Goal: Find specific page/section: Find specific page/section

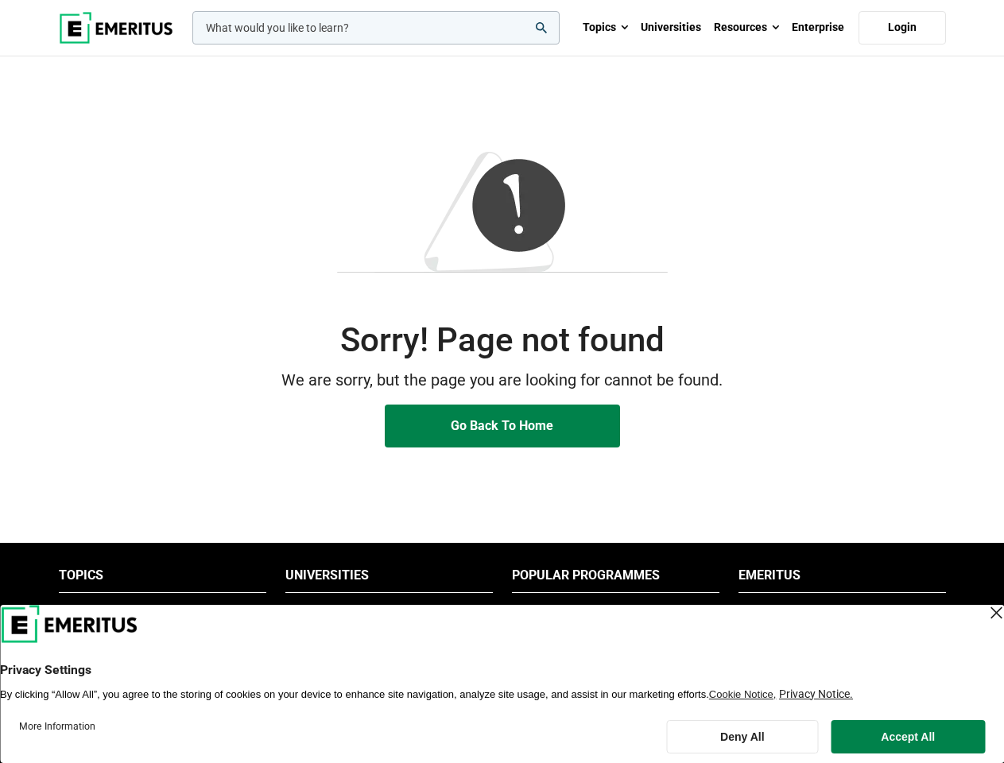
click at [501, 381] on p "We are sorry, but the page you are looking for cannot be found." at bounding box center [502, 380] width 887 height 25
click at [376, 28] on input "woocommerce-product-search-field-0" at bounding box center [375, 27] width 367 height 33
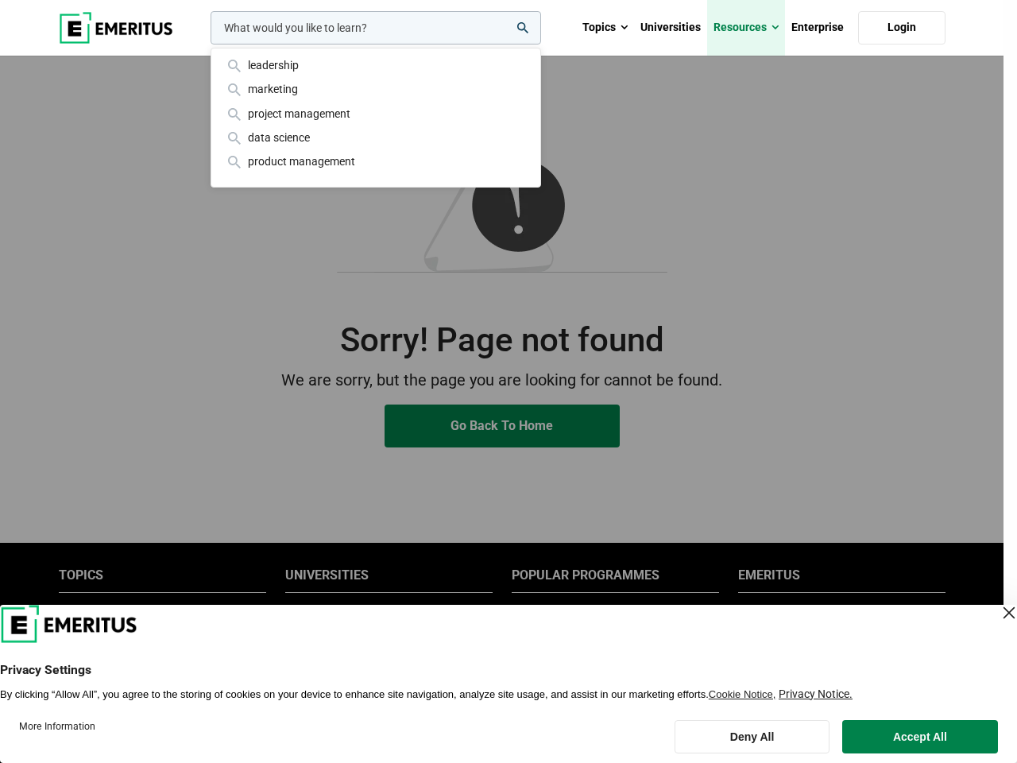
click at [746, 28] on link "Resources" at bounding box center [746, 28] width 78 height 56
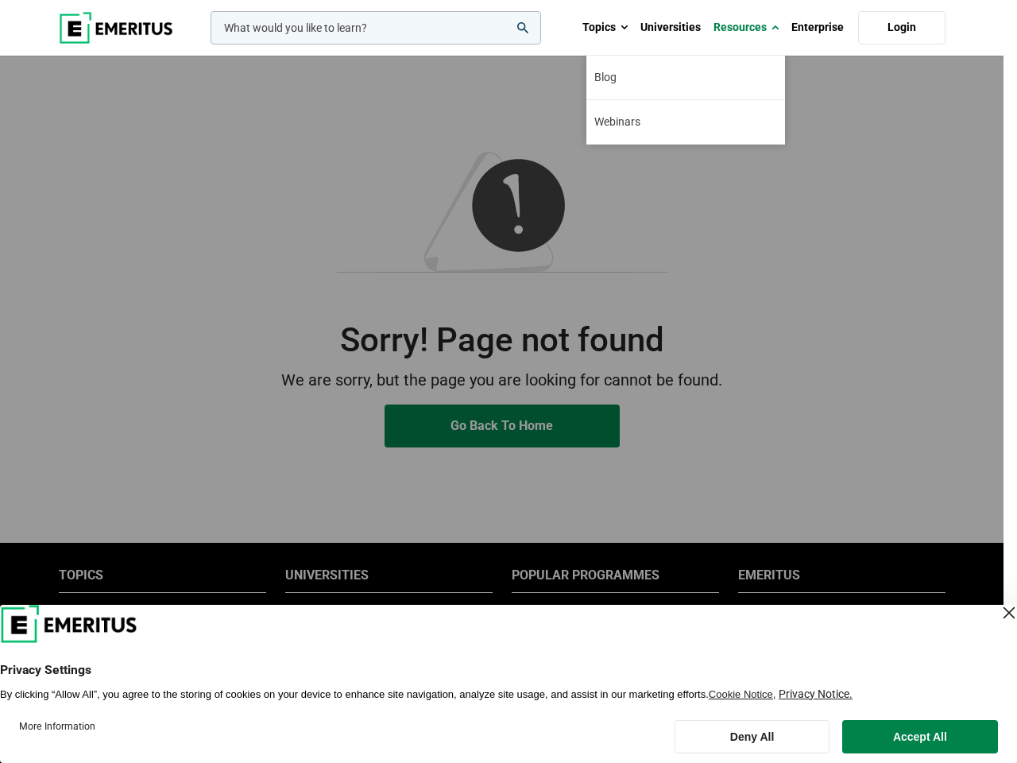
click at [389, 45] on div "leadership marketing project management data science product management" at bounding box center [374, 27] width 334 height 33
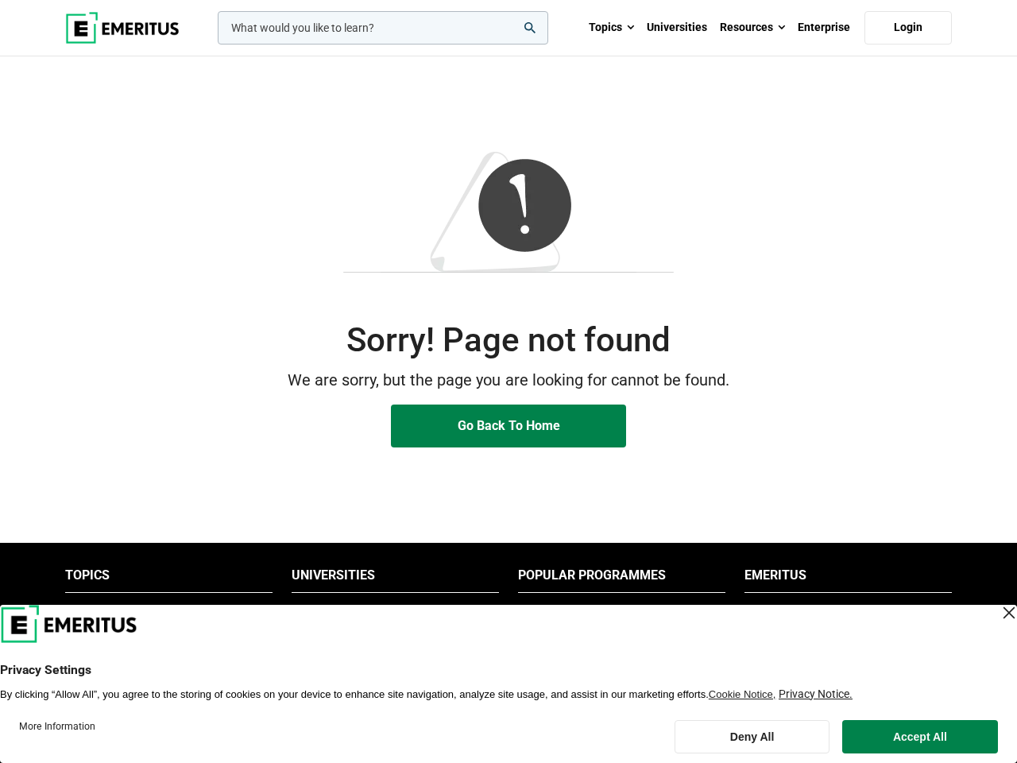
click at [615, 579] on li "Popular Programmes" at bounding box center [621, 579] width 207 height 25
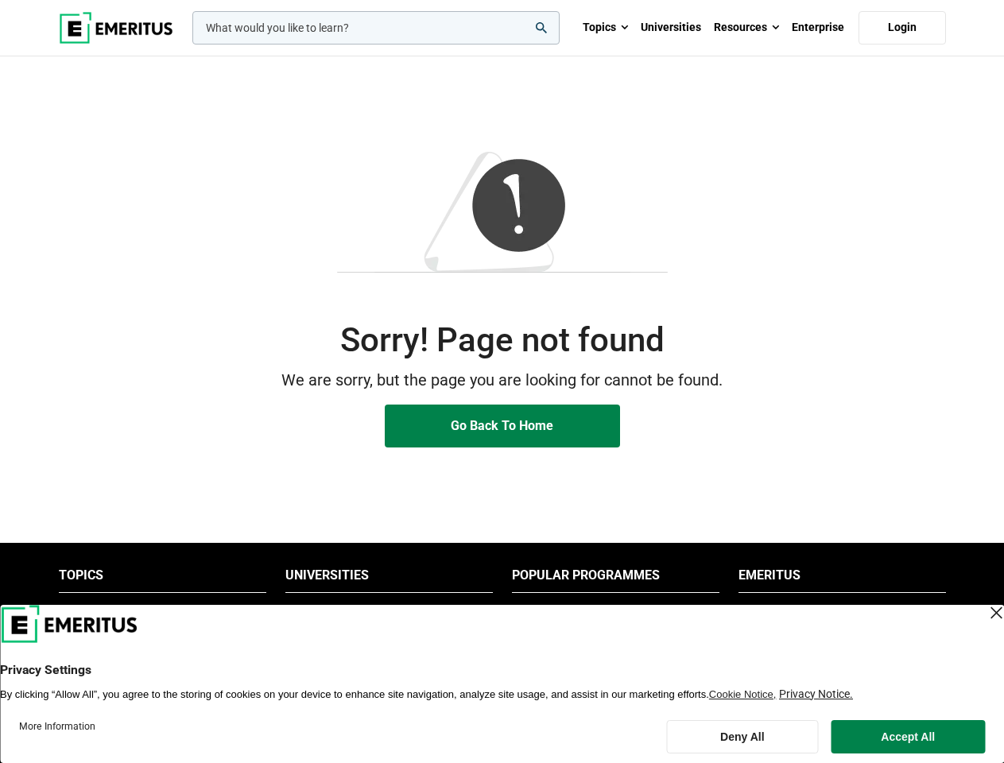
click at [842, 579] on li "Emeritus" at bounding box center [841, 579] width 207 height 25
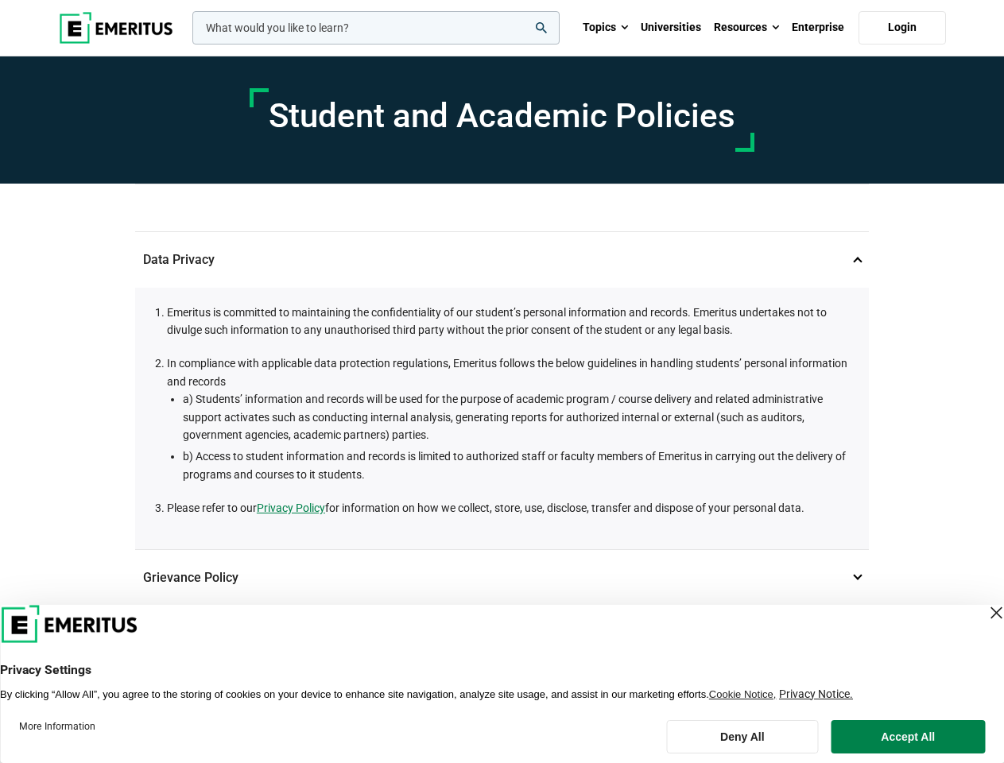
click at [501, 381] on li "In compliance with applicable data protection regulations, Emeritus follows the…" at bounding box center [510, 418] width 686 height 129
click at [376, 28] on input "woocommerce-product-search-field-0" at bounding box center [375, 27] width 367 height 33
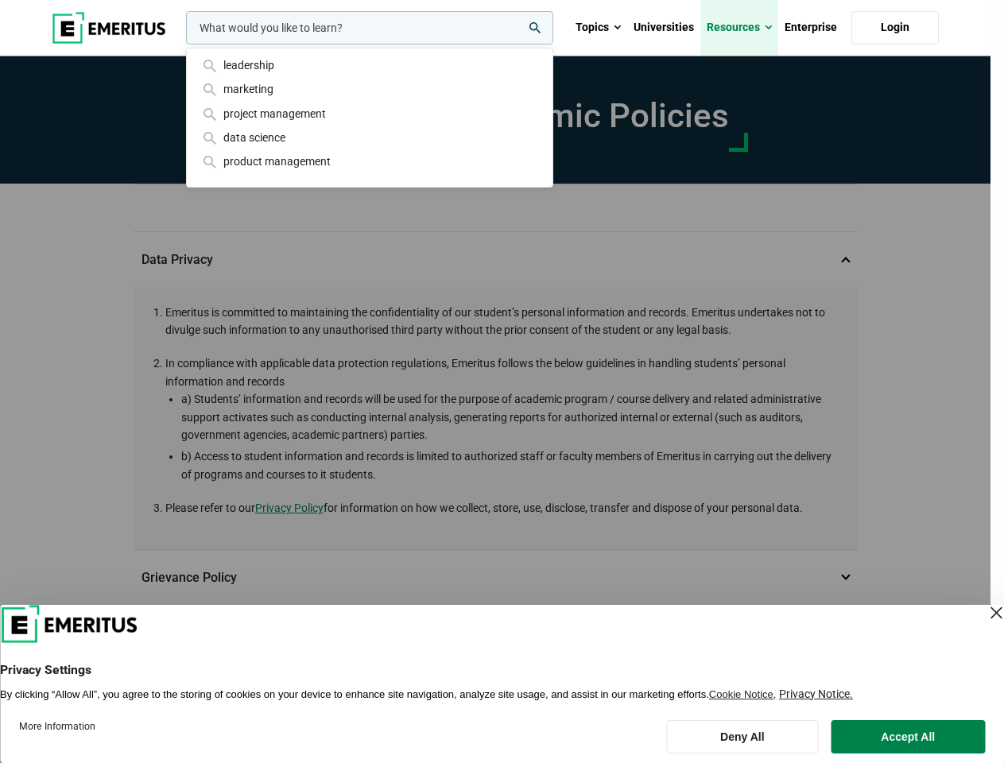
click at [746, 28] on link "Resources" at bounding box center [739, 28] width 78 height 56
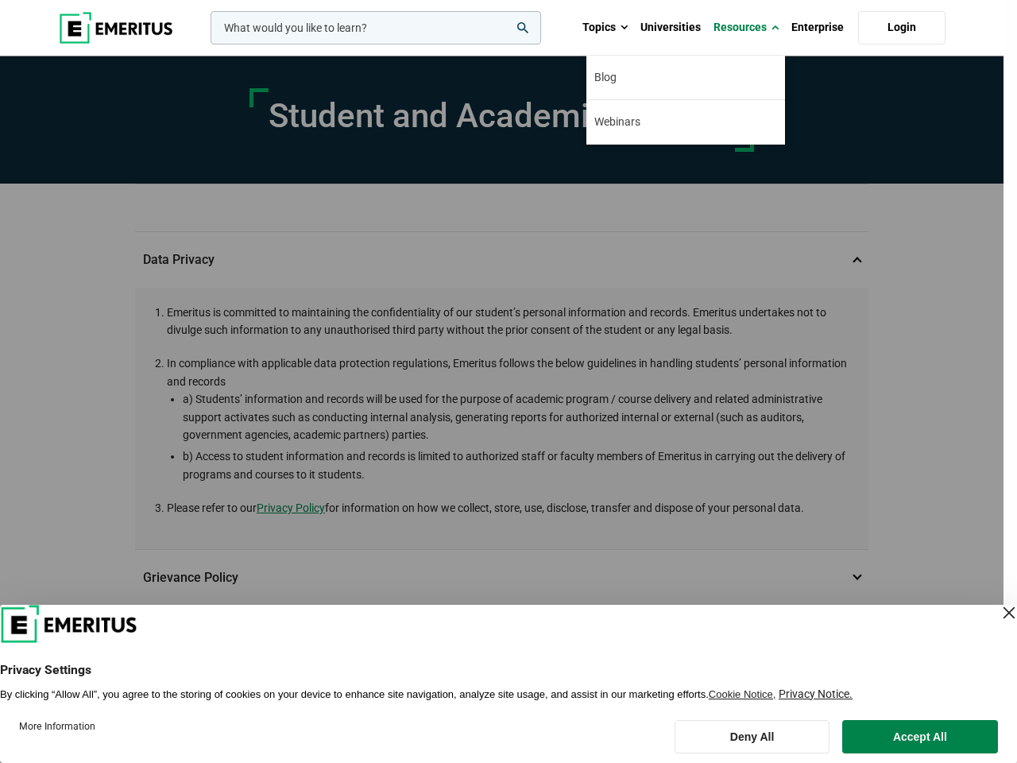
click at [501, 45] on div "leadership marketing project management data science product management" at bounding box center [374, 27] width 334 height 33
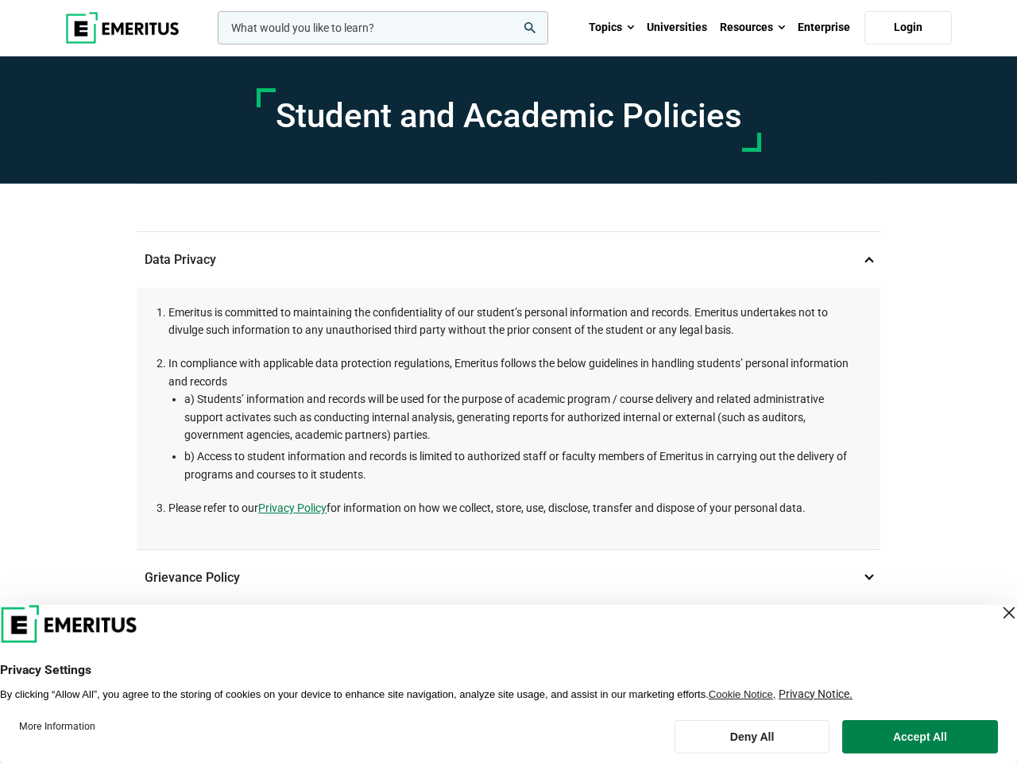
click at [501, 577] on p "Grievance Policy 2" at bounding box center [509, 578] width 744 height 56
